Goal: Find specific page/section

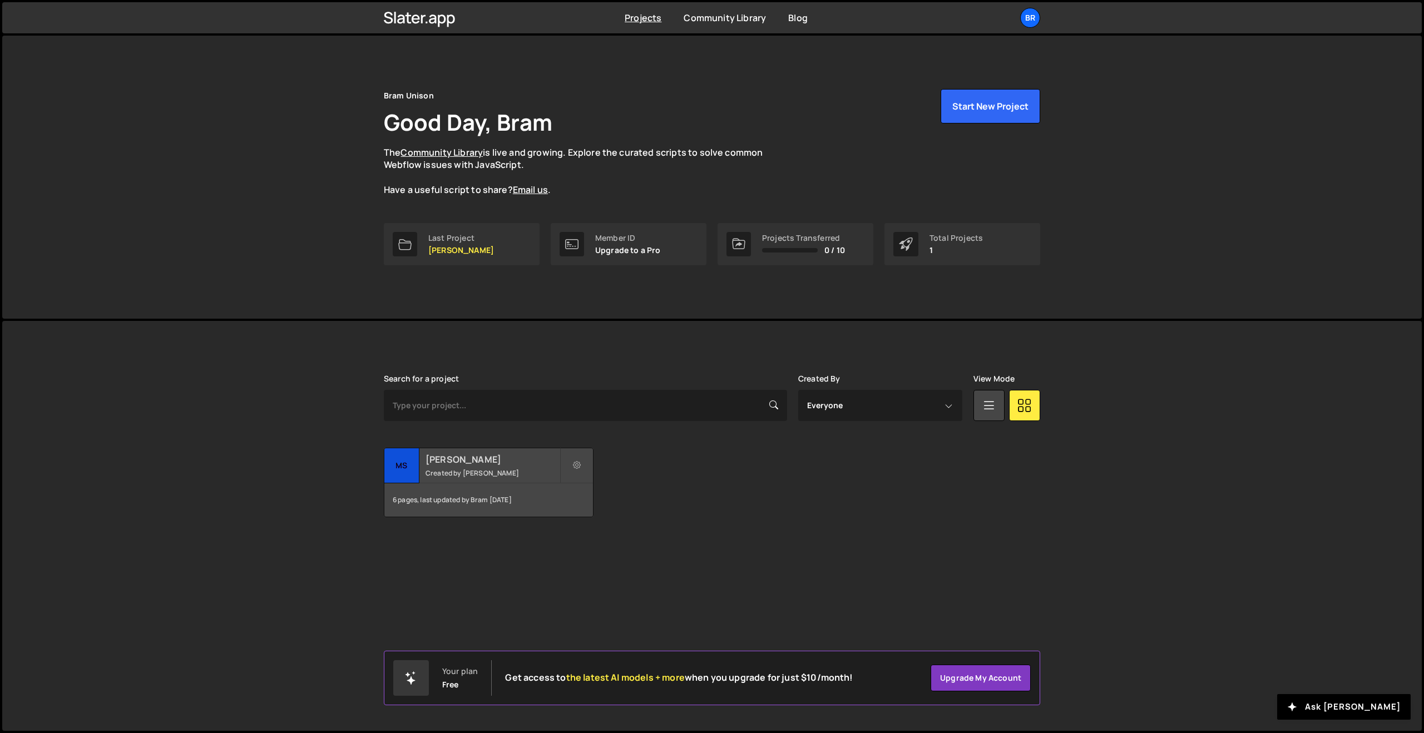
click at [467, 469] on small "Created by [PERSON_NAME]" at bounding box center [492, 472] width 134 height 9
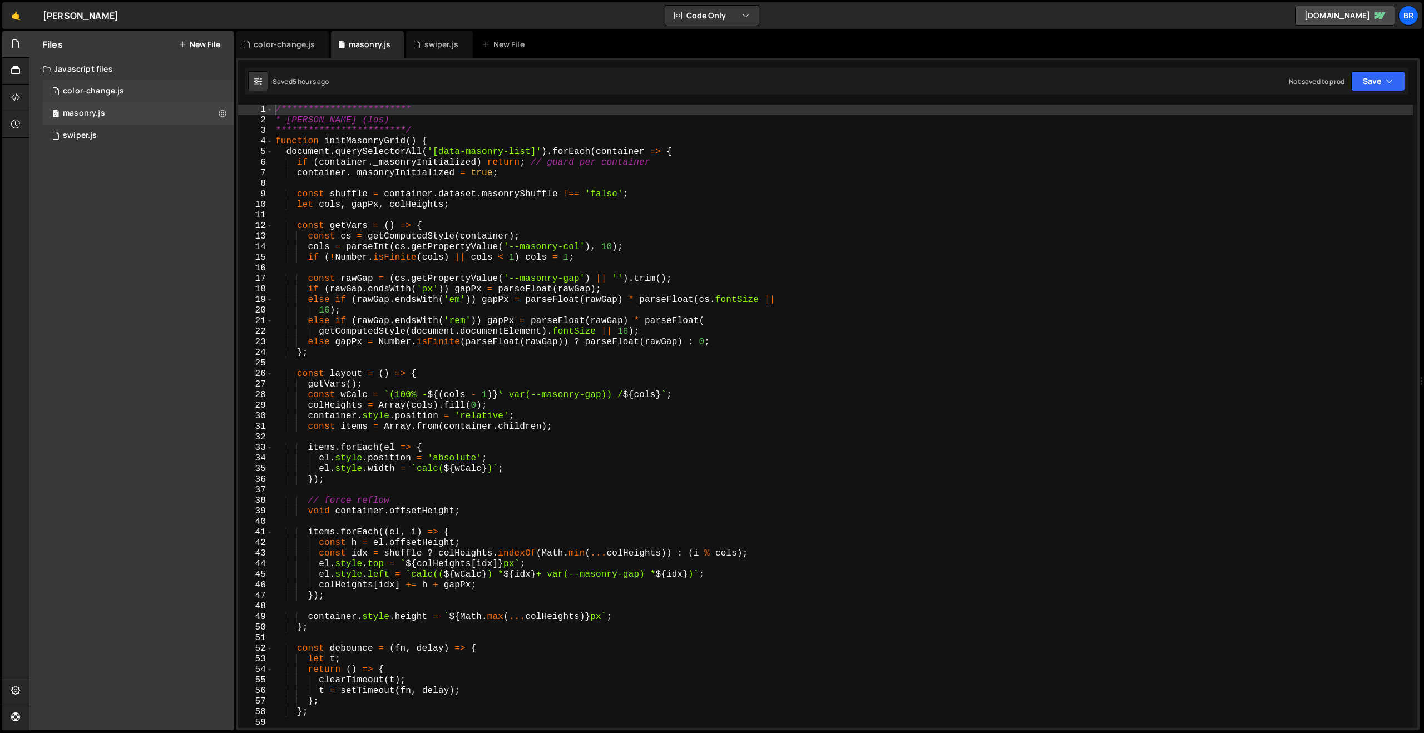
click at [97, 97] on div "1 color-change.js 0" at bounding box center [138, 91] width 191 height 22
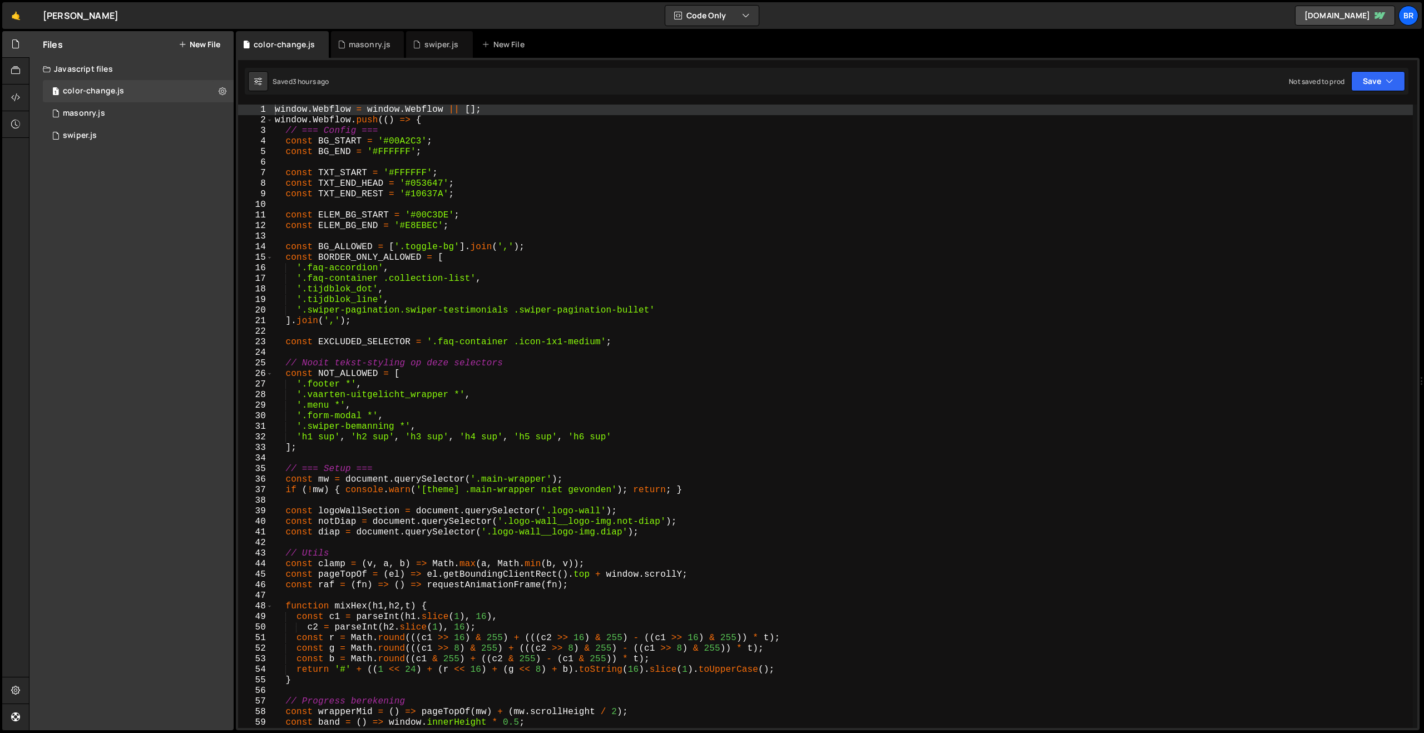
scroll to position [7949, 0]
click at [312, 234] on div "window . Webflow = window . Webflow || [ ] ; window . Webflow . push (( ) => { …" at bounding box center [843, 427] width 1140 height 645
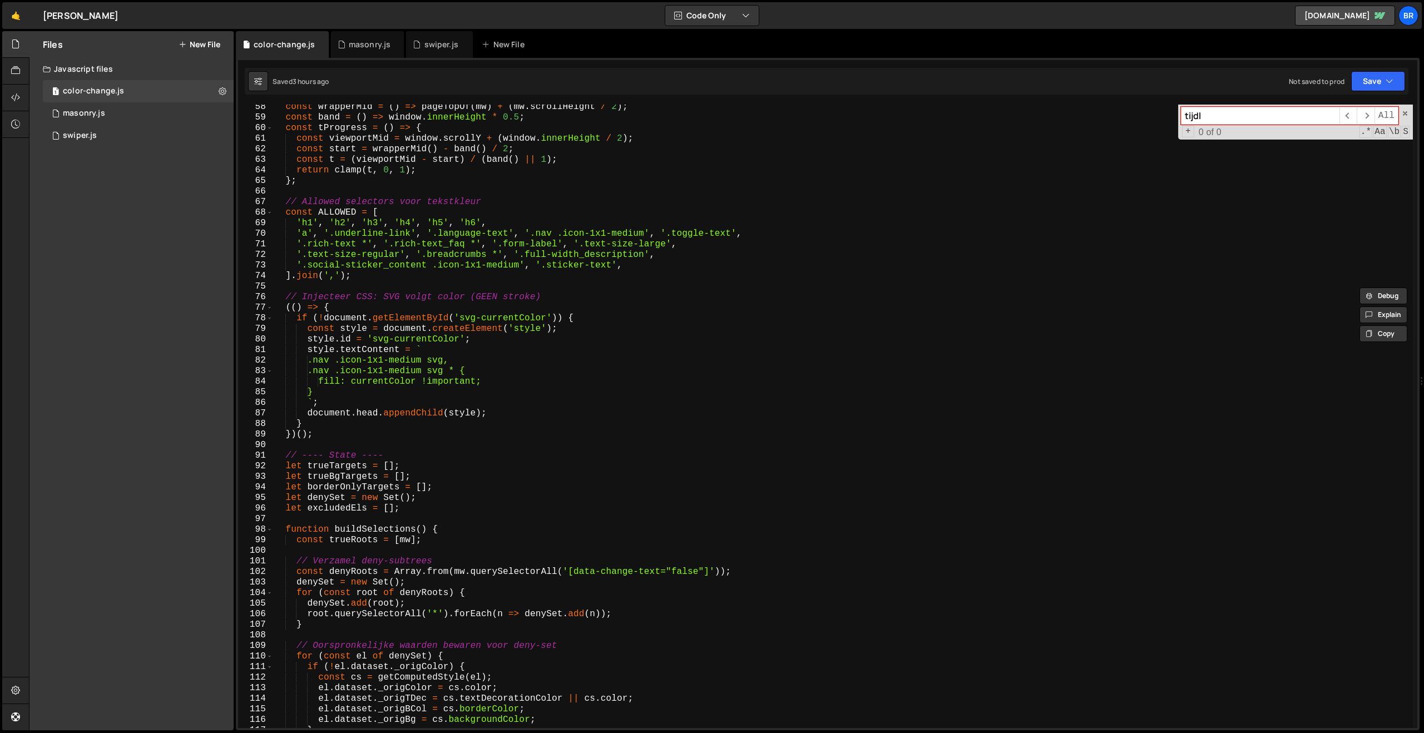
scroll to position [574, 0]
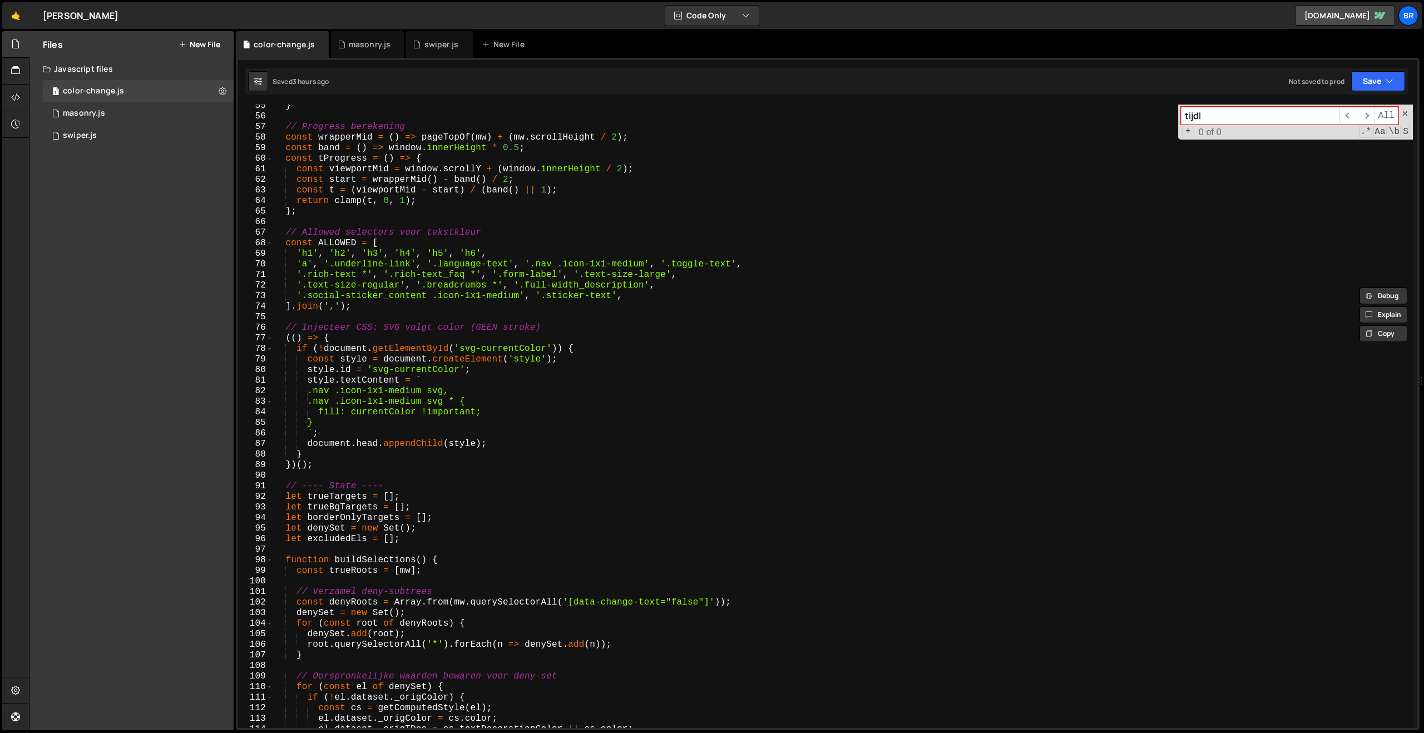
type input "tijdl"
